Goal: Transaction & Acquisition: Purchase product/service

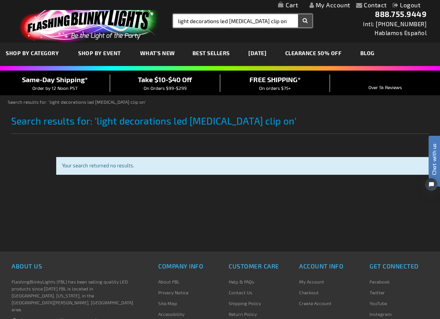
click at [189, 23] on input "light decorations led [MEDICAL_DATA] clip on" at bounding box center [242, 20] width 139 height 13
click at [298, 14] on button "Search" at bounding box center [305, 20] width 14 height 13
drag, startPoint x: 189, startPoint y: 17, endPoint x: 47, endPoint y: 39, distance: 143.1
click at [47, 39] on div "Toggle Nav Search Search lightbutton decorations led flashing clip on × Search …" at bounding box center [220, 21] width 440 height 43
drag, startPoint x: 195, startPoint y: 19, endPoint x: 538, endPoint y: 23, distance: 343.0
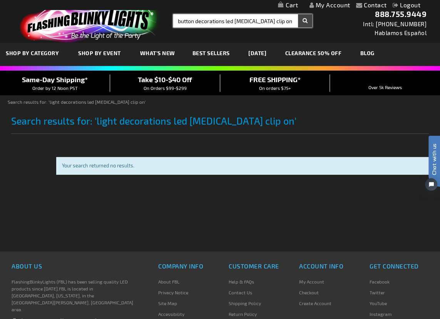
click at [440, 23] on html "The store will not work correctly when cookies are disabled. Contact Compare Pr…" at bounding box center [220, 226] width 440 height 452
click at [298, 14] on button "Search" at bounding box center [305, 20] width 14 height 13
type input "button"
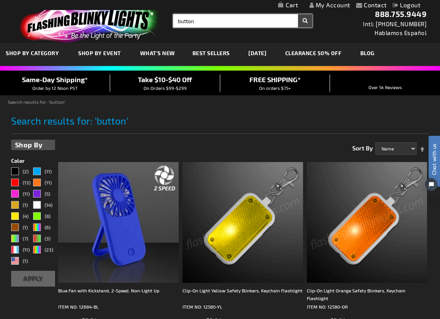
drag, startPoint x: 202, startPoint y: 21, endPoint x: -50, endPoint y: 24, distance: 252.0
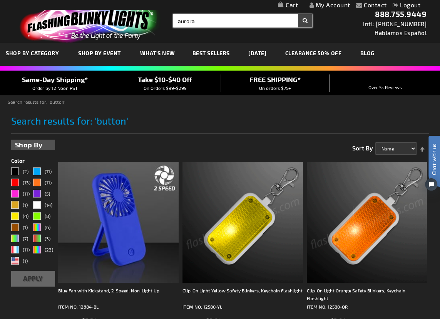
type input "aurora"
click at [298, 14] on button "Search" at bounding box center [305, 20] width 14 height 13
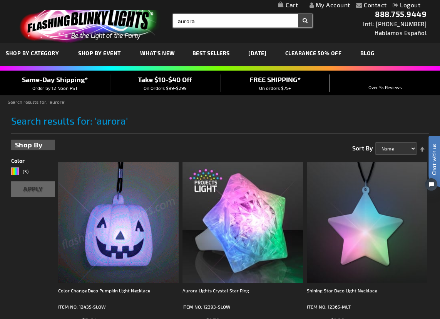
drag, startPoint x: 206, startPoint y: 16, endPoint x: 19, endPoint y: 31, distance: 187.1
click at [19, 31] on div "Toggle Nav Search Search aurora × Search 888.755.9449 Intl: 818-753-8303 Hablam…" at bounding box center [220, 21] width 440 height 43
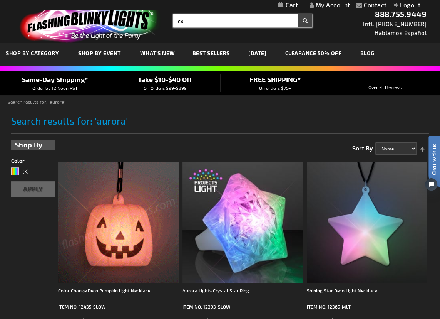
type input "c"
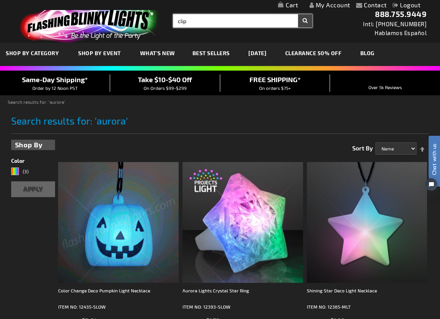
type input "clip"
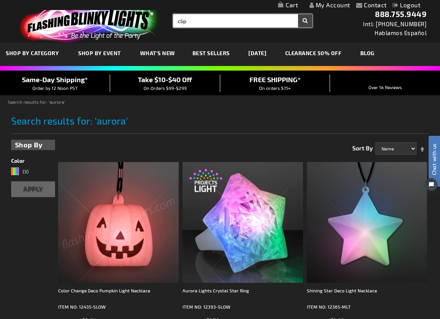
click at [298, 14] on button "Search" at bounding box center [305, 20] width 14 height 13
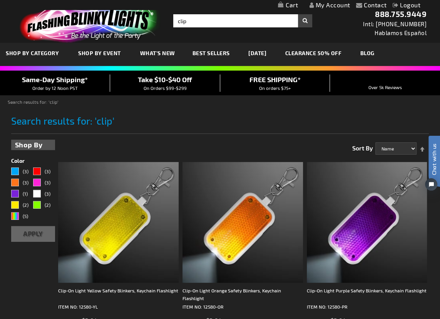
click at [224, 12] on div "Toggle Nav Search Search clip × Search 888.755.9449 Intl: 818-753-8303 Hablamos…" at bounding box center [220, 21] width 440 height 43
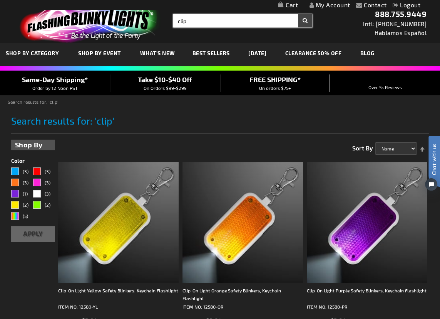
click at [222, 18] on input "clip" at bounding box center [242, 20] width 139 height 13
type input "clip on"
click at [298, 14] on button "Search" at bounding box center [305, 20] width 14 height 13
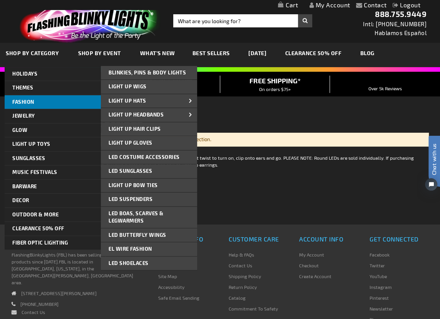
click at [37, 103] on link "FASHION" at bounding box center [53, 102] width 96 height 14
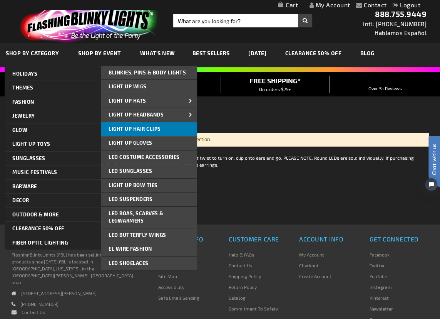
click at [143, 129] on span "Light Up Hair Clips" at bounding box center [135, 129] width 52 height 6
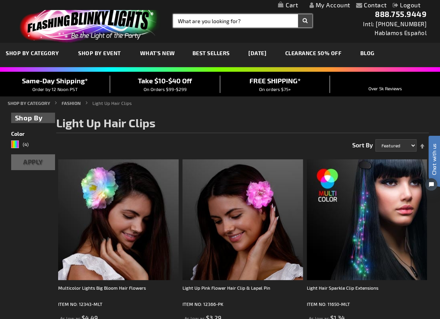
click at [231, 21] on input "Search" at bounding box center [242, 20] width 139 height 13
type input "11011"
click at [298, 14] on button "Search" at bounding box center [305, 20] width 14 height 13
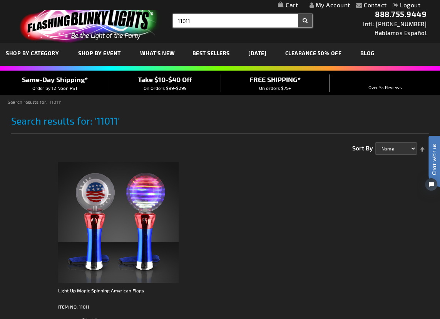
drag, startPoint x: 187, startPoint y: 20, endPoint x: 181, endPoint y: 27, distance: 9.5
click at [181, 27] on input "11011" at bounding box center [242, 20] width 139 height 13
type input "10001"
click at [298, 14] on button "Search" at bounding box center [305, 20] width 14 height 13
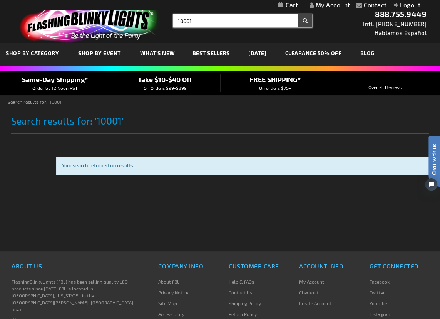
drag, startPoint x: 182, startPoint y: 19, endPoint x: 137, endPoint y: 21, distance: 44.7
click at [137, 21] on div "Toggle Nav Search Search 10001 × Search 888.755.9449 Intl: 818-753-8303 Hablamo…" at bounding box center [220, 21] width 440 height 43
type input "hair"
click at [298, 14] on button "Search" at bounding box center [305, 20] width 14 height 13
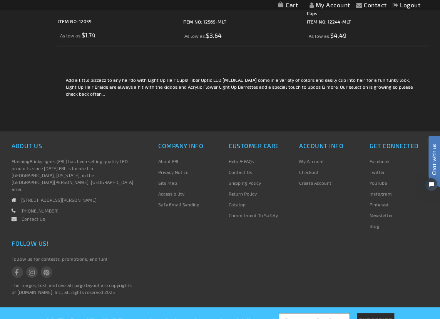
scroll to position [209, 0]
